Goal: Transaction & Acquisition: Book appointment/travel/reservation

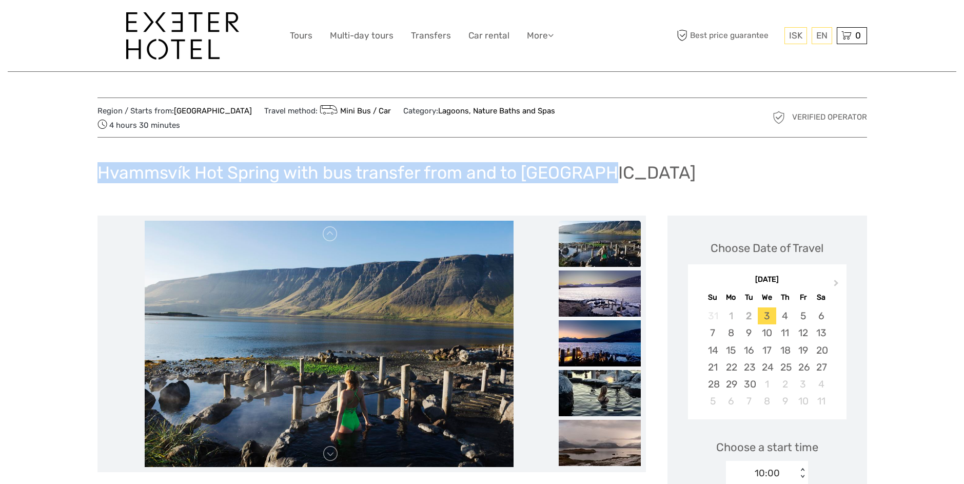
drag, startPoint x: 96, startPoint y: 160, endPoint x: 792, endPoint y: 166, distance: 695.9
copy h1 "Hvammsvík Hot Spring with bus transfer from and to Reykjavík"
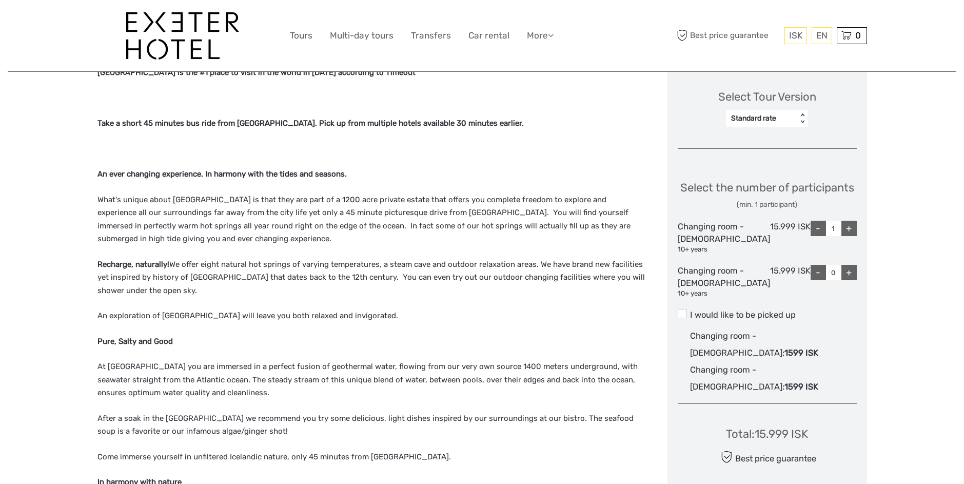
click at [694, 316] on label "I would like to be picked up" at bounding box center [766, 315] width 179 height 12
click at [690, 311] on input "I would like to be picked up" at bounding box center [690, 311] width 0 height 0
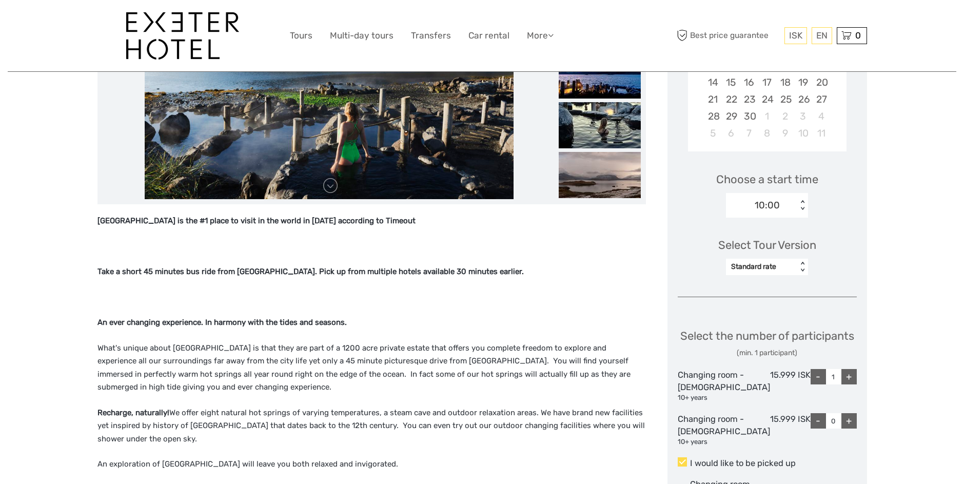
scroll to position [263, 0]
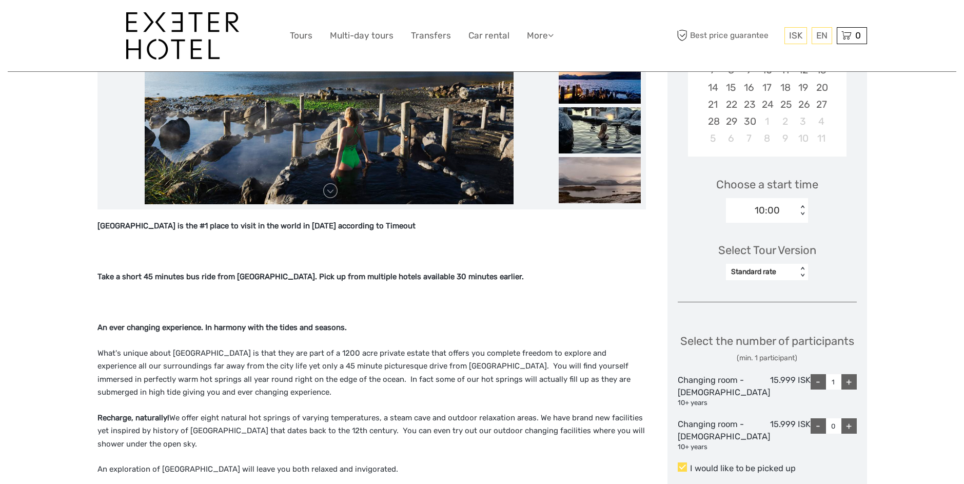
click at [764, 266] on div "Standard rate" at bounding box center [761, 272] width 71 height 12
drag, startPoint x: 800, startPoint y: 286, endPoint x: 802, endPoint y: 293, distance: 7.3
click at [802, 293] on div "Standard rate Transfer and Admission with towel and drink Transfer and admissio…" at bounding box center [767, 318] width 82 height 77
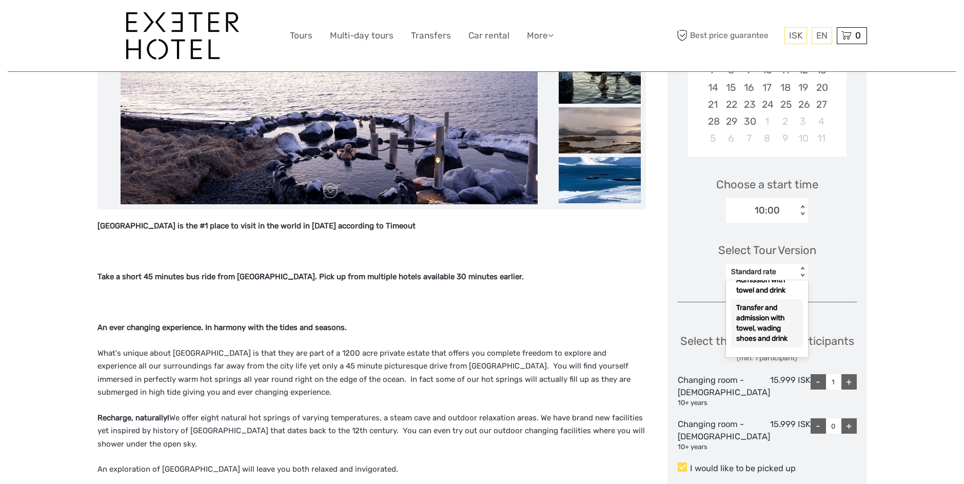
scroll to position [10, 0]
drag, startPoint x: 735, startPoint y: 288, endPoint x: 788, endPoint y: 325, distance: 64.7
click at [788, 325] on div "Standard rate Transfer and Admission with towel and drink Transfer and admissio…" at bounding box center [767, 332] width 72 height 108
click at [759, 299] on div "Transfer and Admission with towel and drink" at bounding box center [767, 316] width 72 height 38
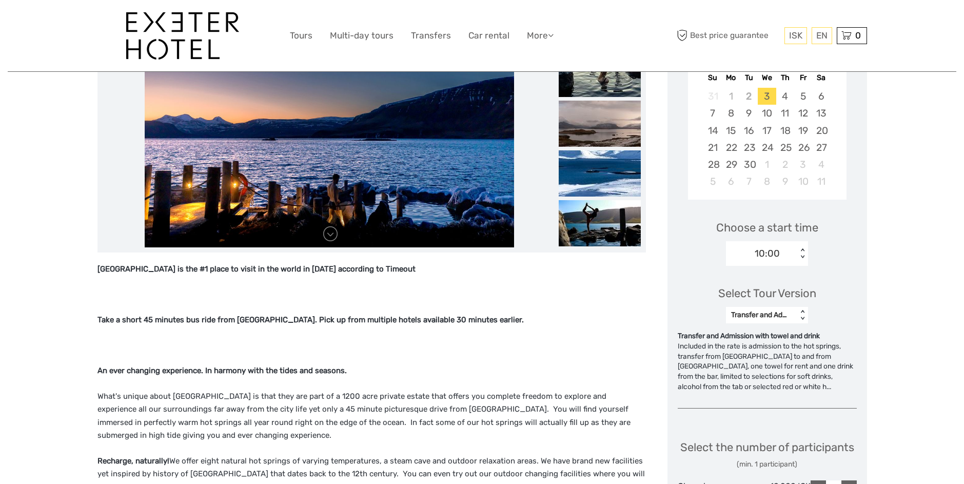
scroll to position [0, 0]
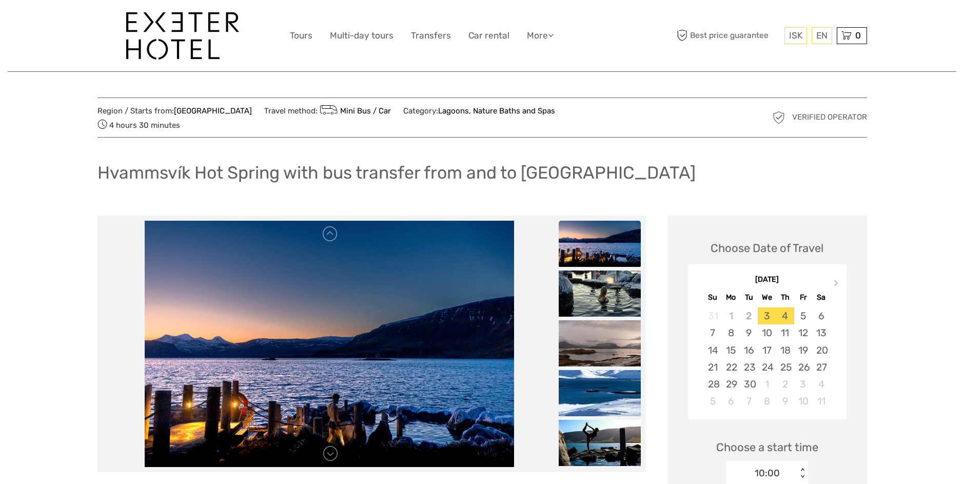
click at [793, 307] on div "4" at bounding box center [785, 315] width 18 height 17
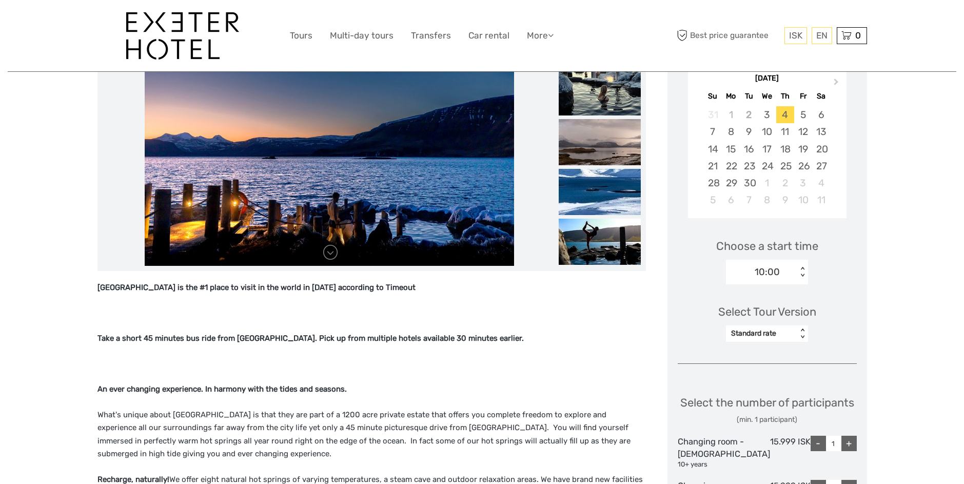
scroll to position [205, 0]
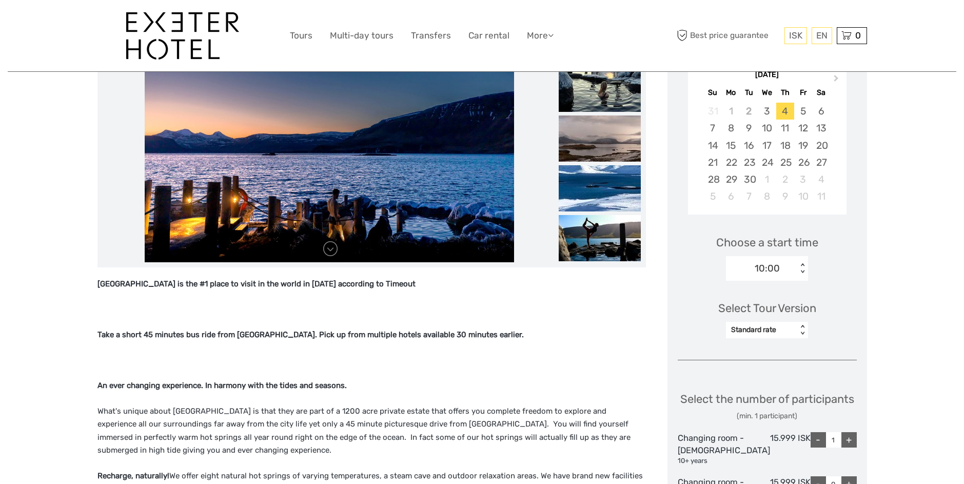
click at [783, 261] on div "10:00" at bounding box center [761, 268] width 71 height 15
click at [769, 308] on div "17:00" at bounding box center [767, 316] width 72 height 17
